Goal: Transaction & Acquisition: Purchase product/service

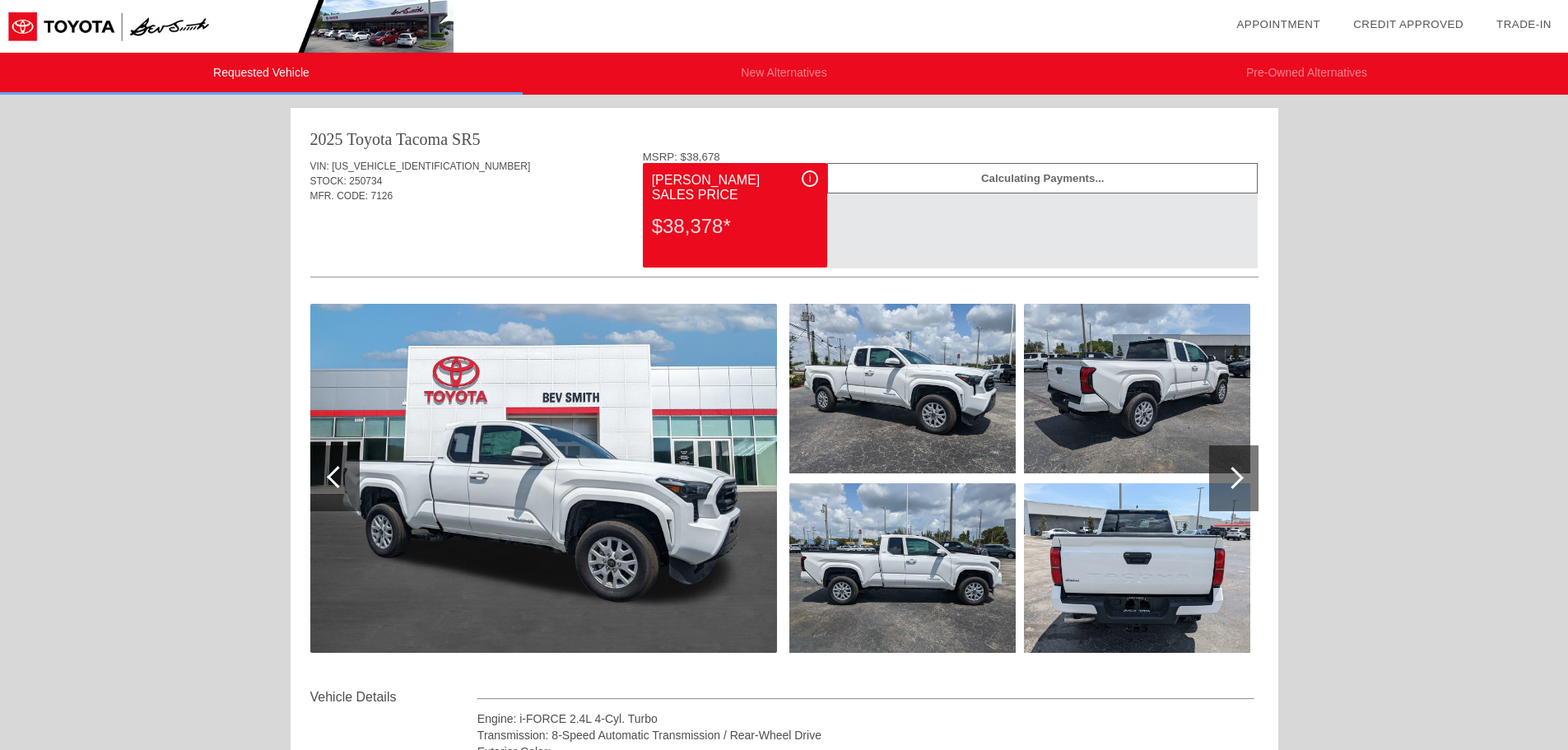
click at [172, 24] on img at bounding box center [226, 26] width 453 height 53
click at [1245, 23] on link "Appointment" at bounding box center [1277, 24] width 84 height 12
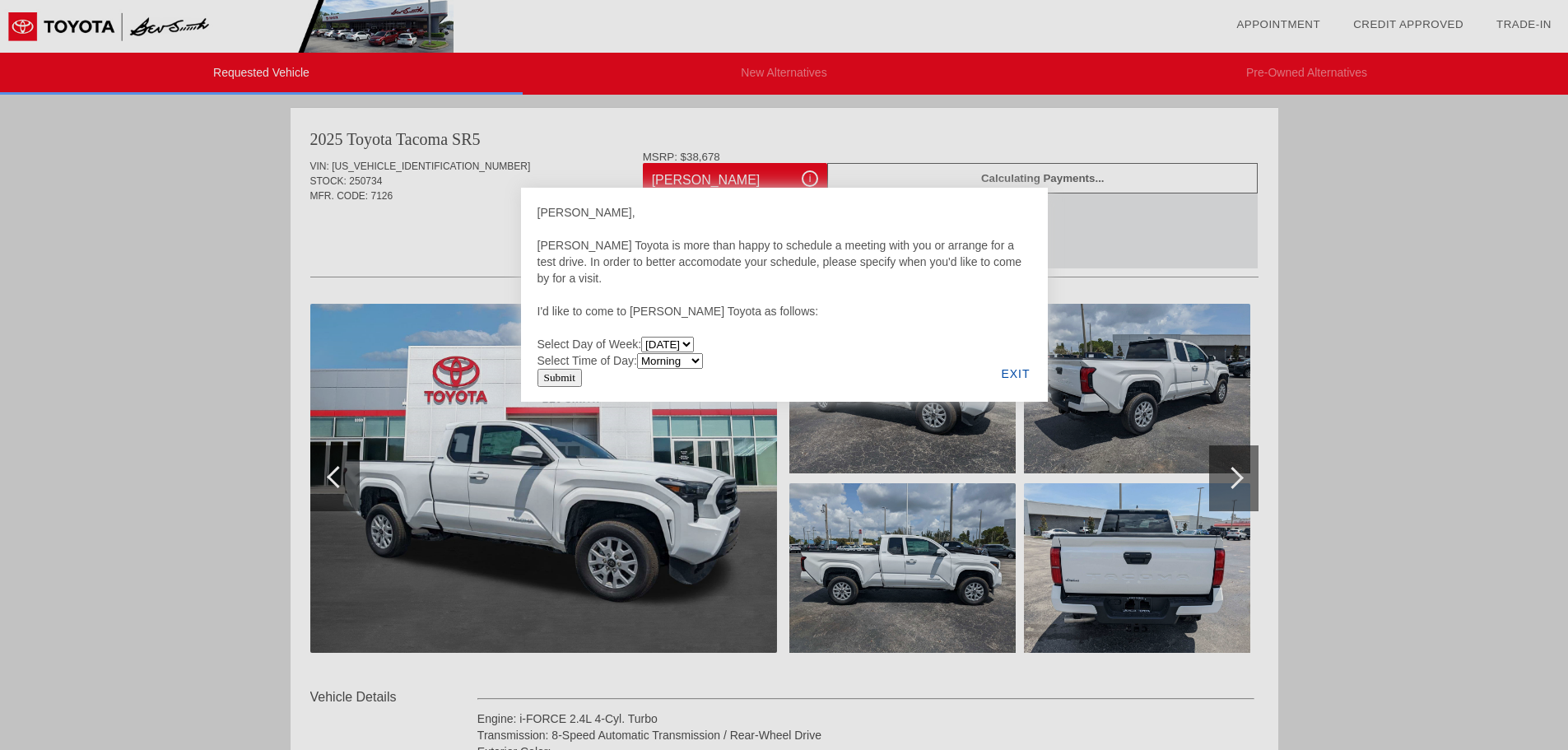
click at [1022, 373] on div "EXIT" at bounding box center [1016, 374] width 63 height 56
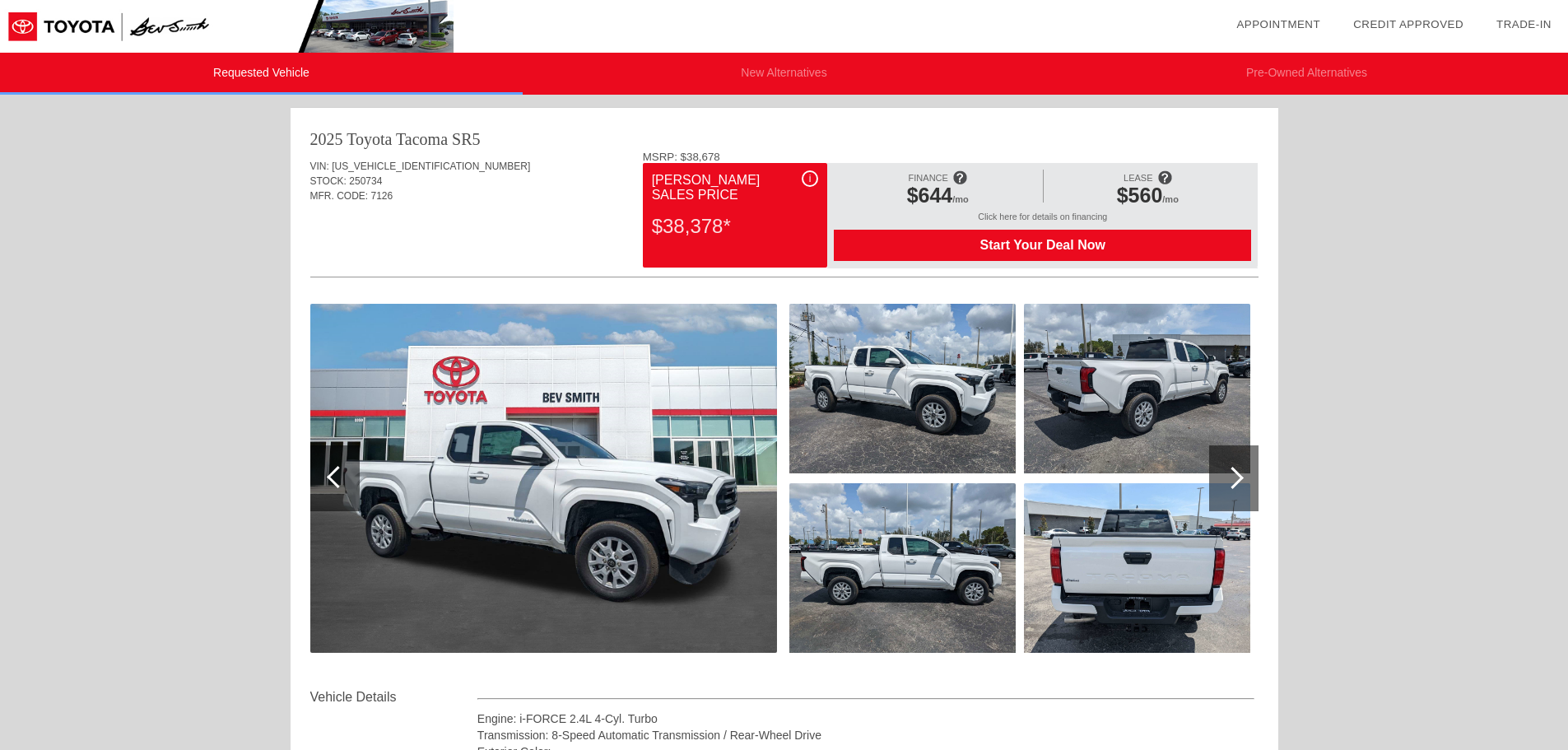
click at [1376, 23] on link "Credit Approved" at bounding box center [1407, 24] width 110 height 12
click at [1537, 23] on link "Trade-In" at bounding box center [1524, 24] width 56 height 12
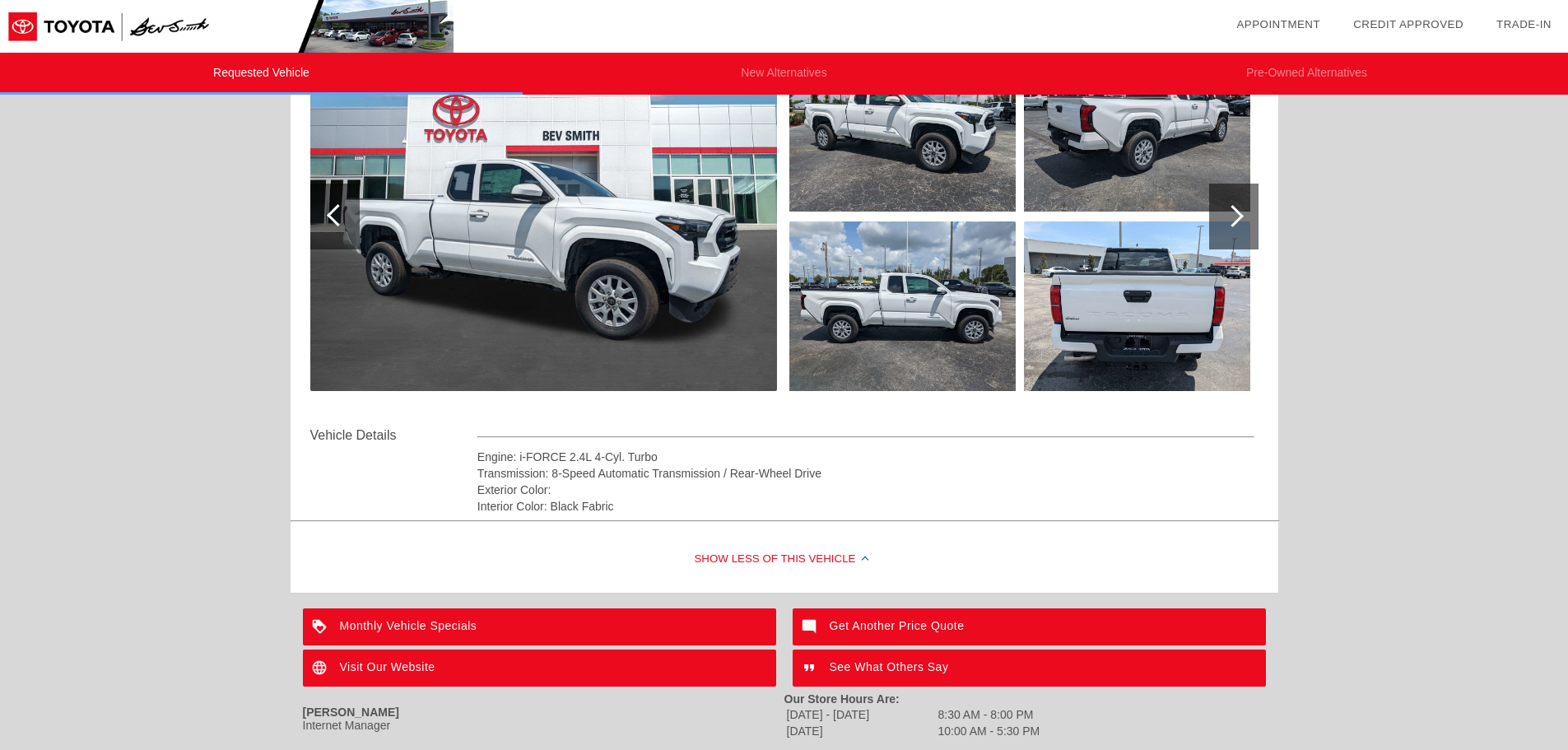
scroll to position [356, 0]
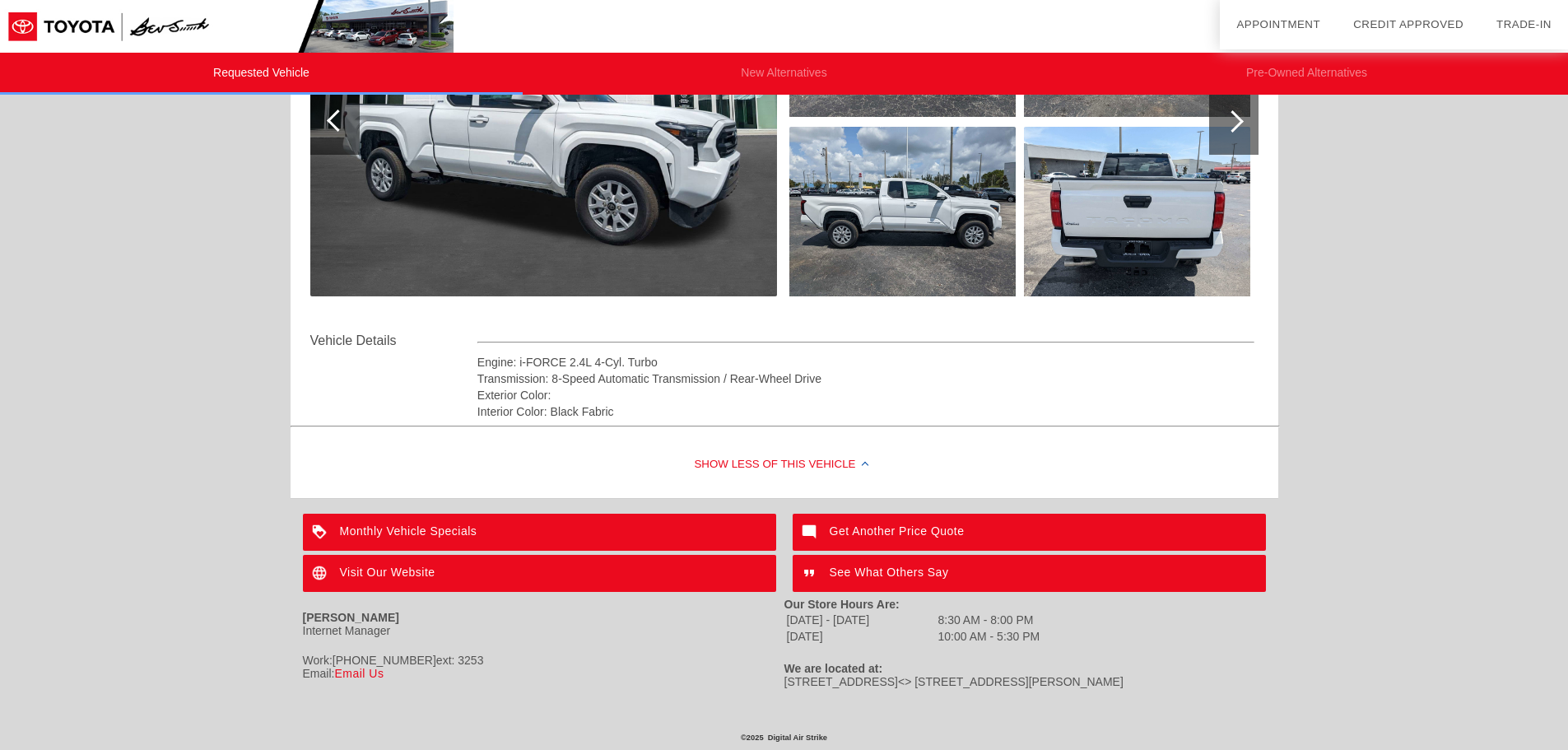
click at [894, 529] on div "Get Another Price Quote" at bounding box center [1028, 532] width 473 height 37
click at [864, 569] on div "See What Others Say" at bounding box center [1028, 572] width 473 height 37
click at [419, 571] on div "Visit Our Website" at bounding box center [539, 572] width 473 height 37
click at [454, 530] on div "Monthly Vehicle Specials" at bounding box center [539, 532] width 473 height 37
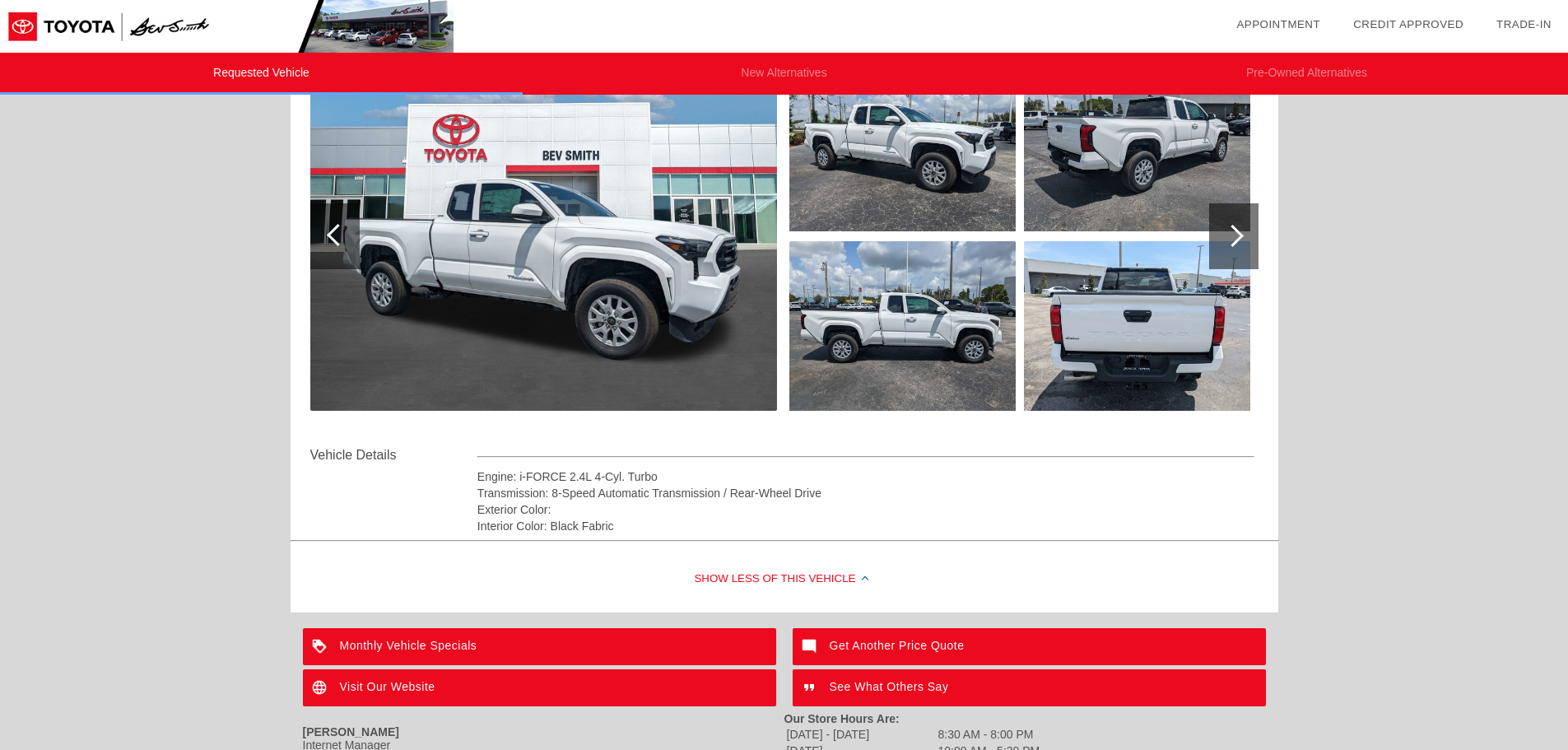
scroll to position [27, 0]
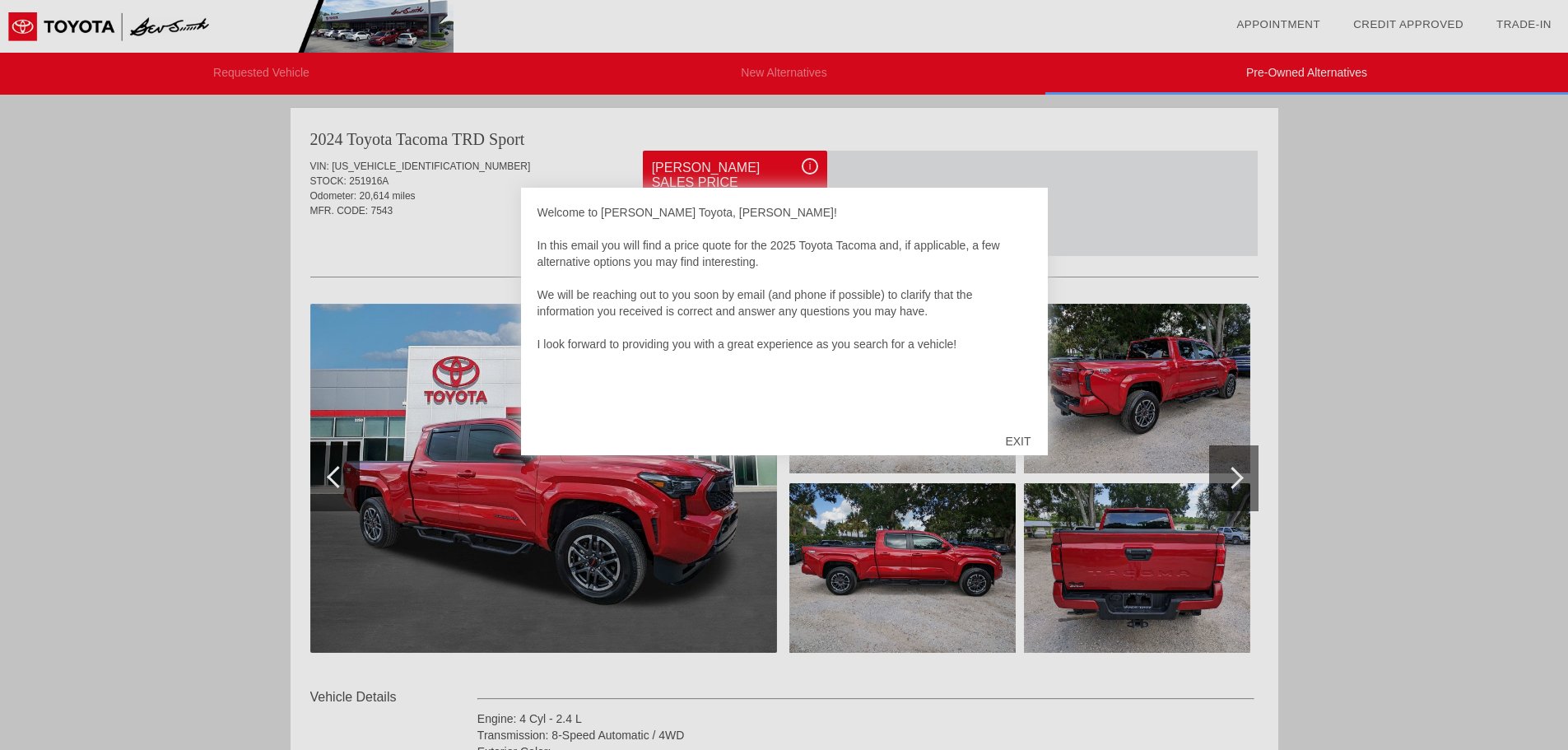
click at [1009, 440] on div "EXIT" at bounding box center [1018, 441] width 59 height 50
